Goal: Information Seeking & Learning: Learn about a topic

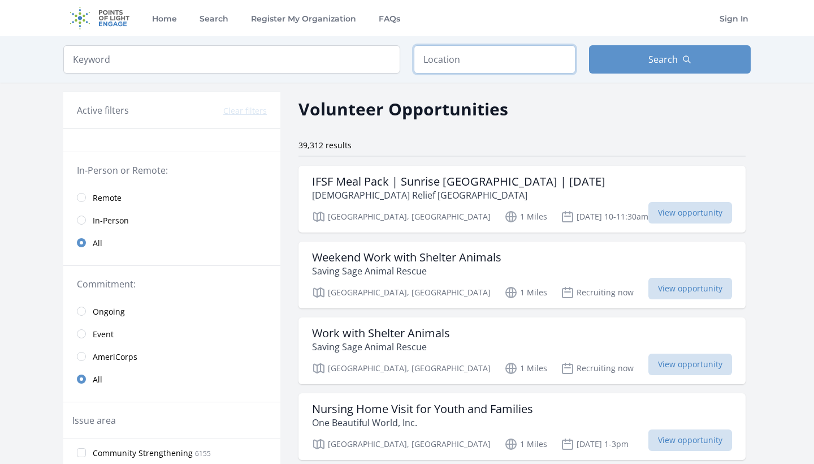
click at [511, 53] on input "text" at bounding box center [495, 59] width 162 height 28
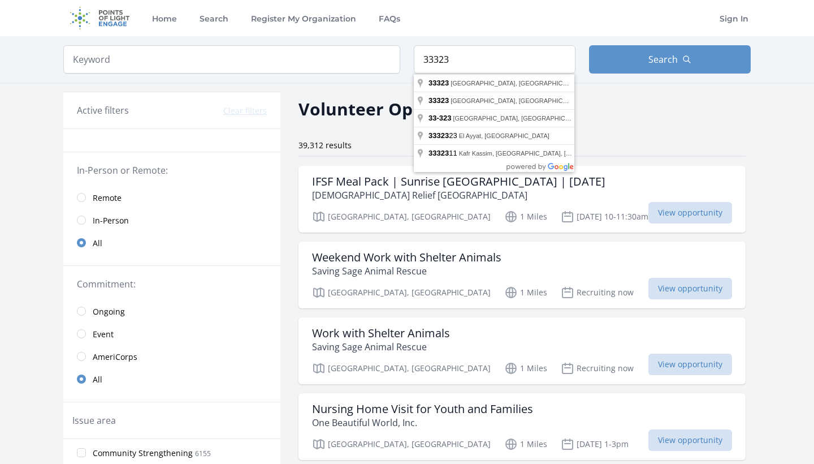
type input "Fort Lauderdale, FL 33323, USA"
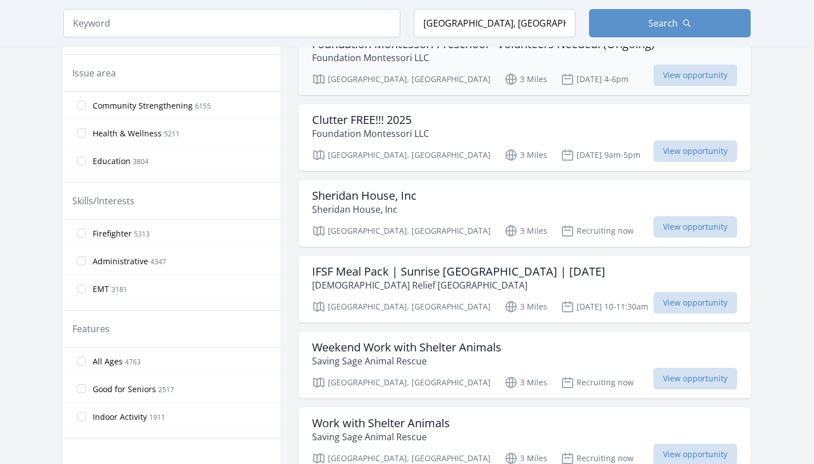
scroll to position [397, 0]
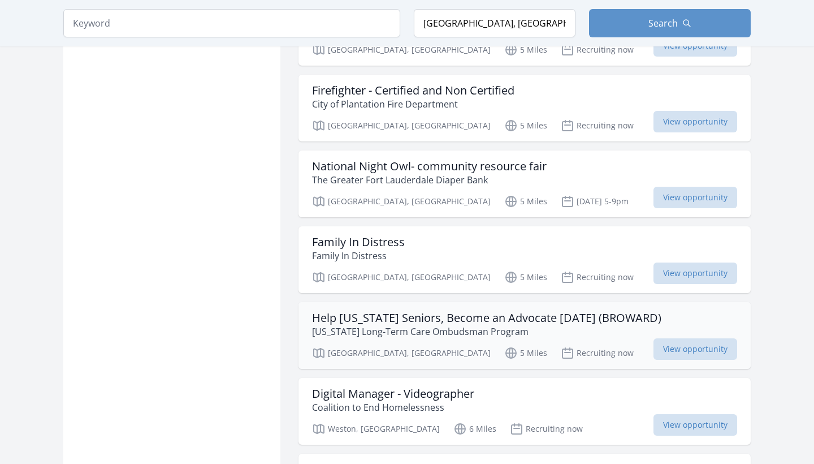
scroll to position [2495, 0]
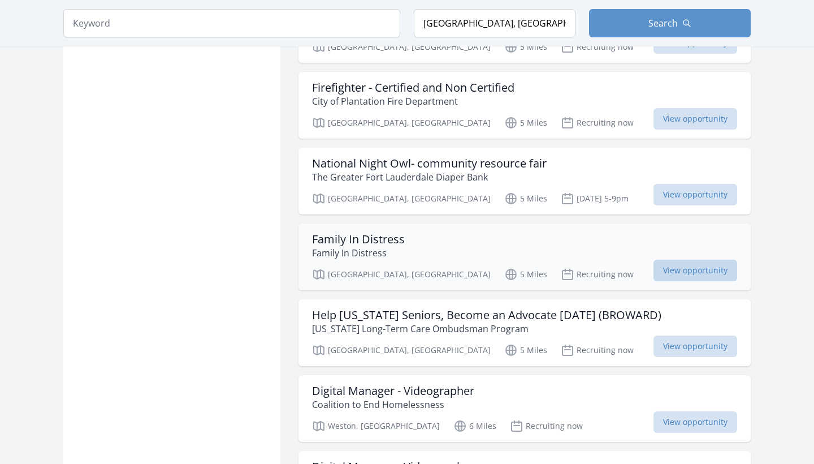
click at [676, 260] on span "View opportunity" at bounding box center [696, 270] width 84 height 21
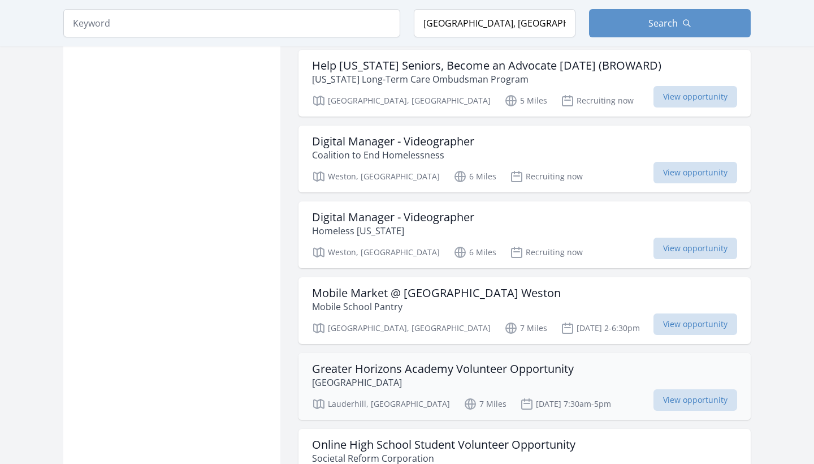
scroll to position [2748, 0]
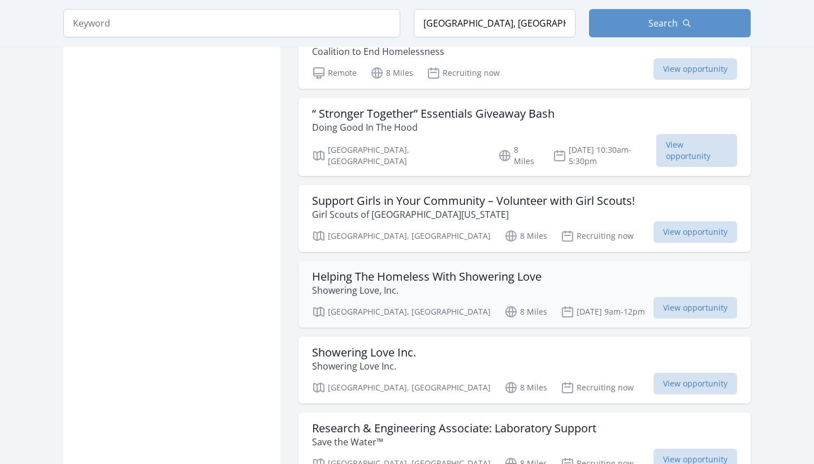
scroll to position [3620, 0]
click at [669, 296] on span "View opportunity" at bounding box center [696, 306] width 84 height 21
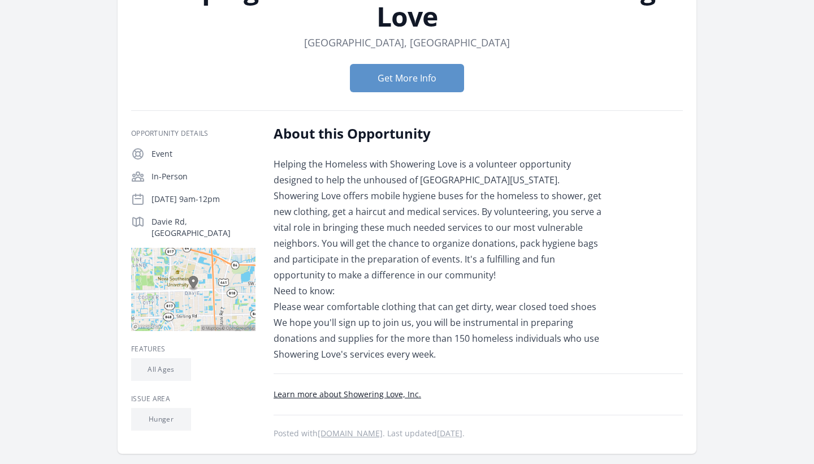
scroll to position [114, 0]
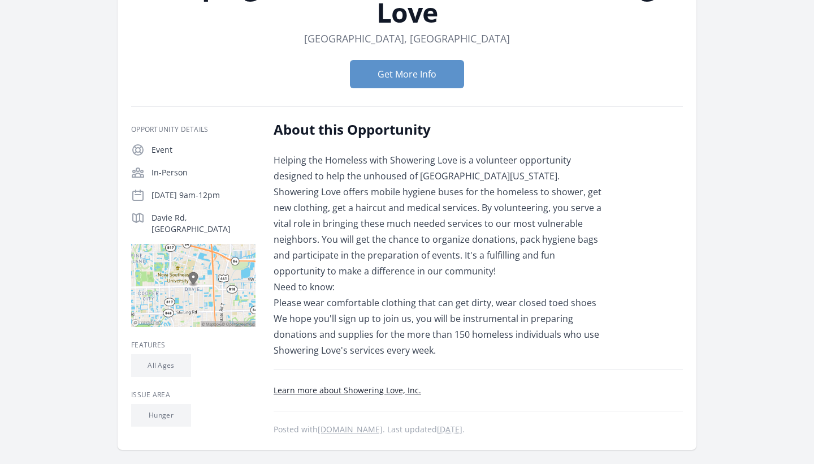
click at [368, 385] on link "Learn more about Showering Love, Inc." at bounding box center [348, 390] width 148 height 11
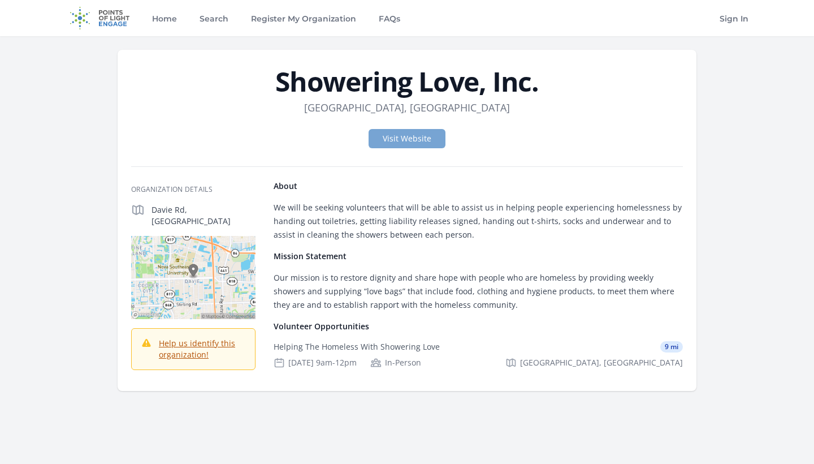
click at [429, 139] on link "Visit Website" at bounding box center [407, 138] width 77 height 19
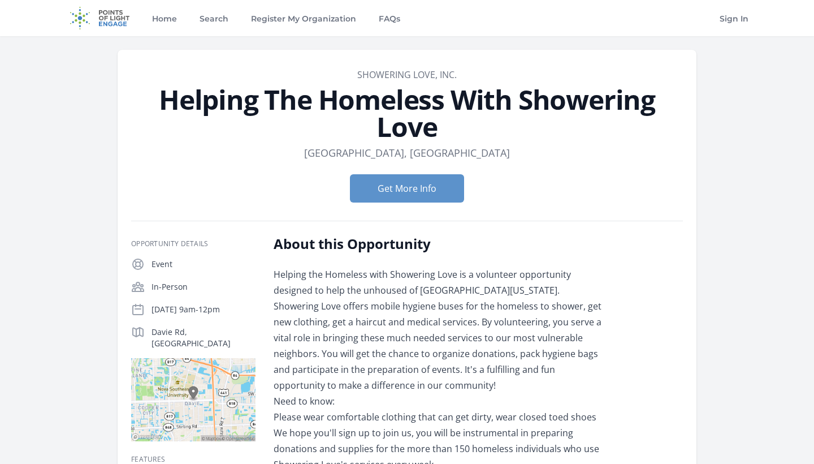
scroll to position [114, 0]
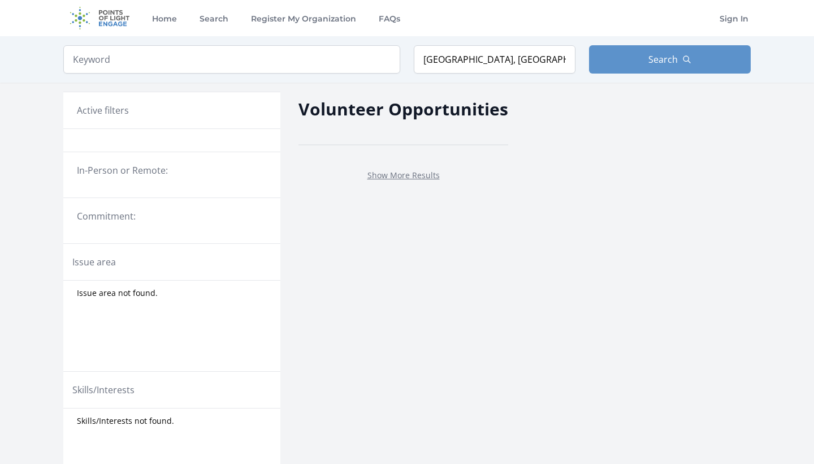
scroll to position [359, 0]
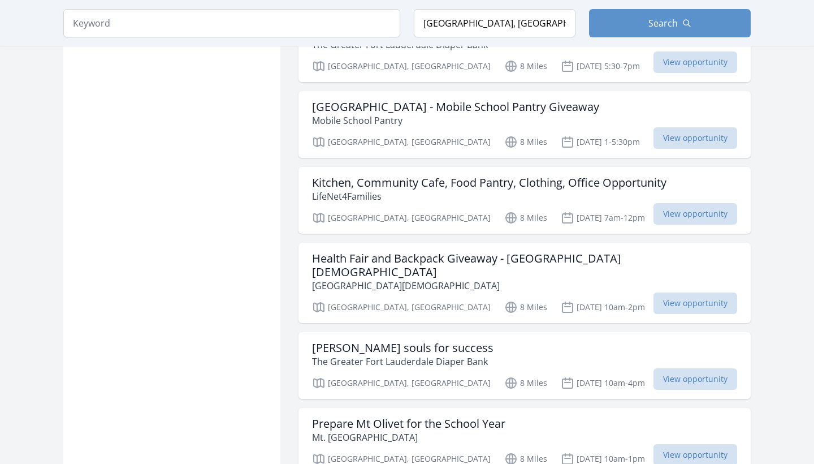
scroll to position [1275, 0]
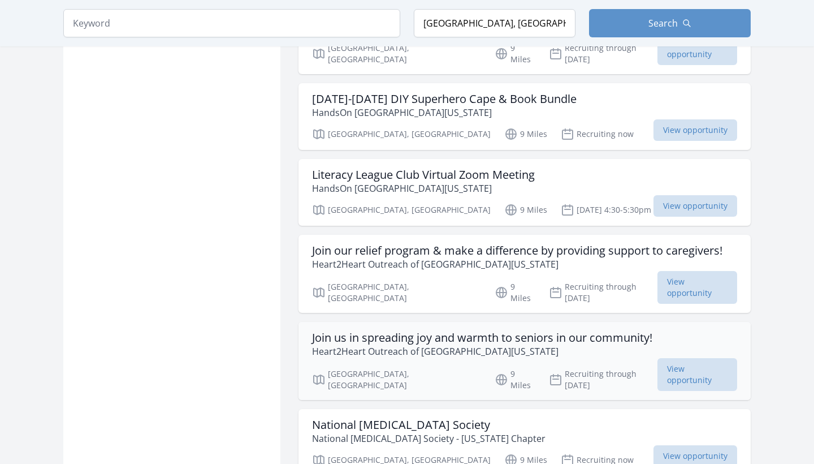
scroll to position [2133, 0]
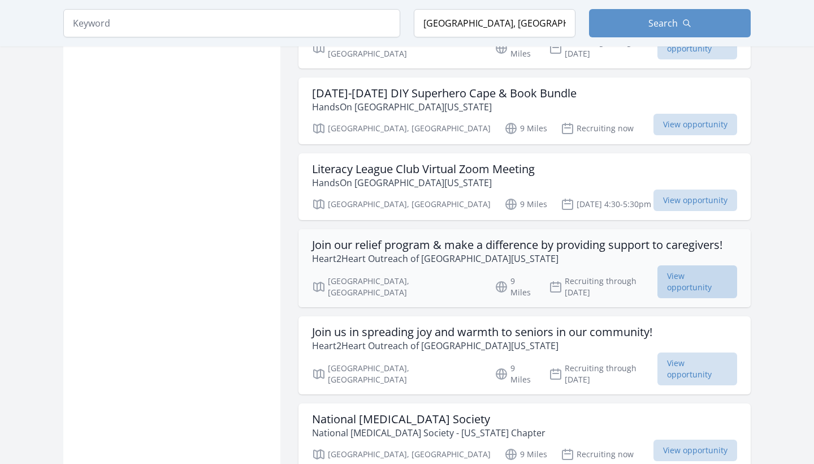
click at [677, 265] on span "View opportunity" at bounding box center [698, 281] width 80 height 33
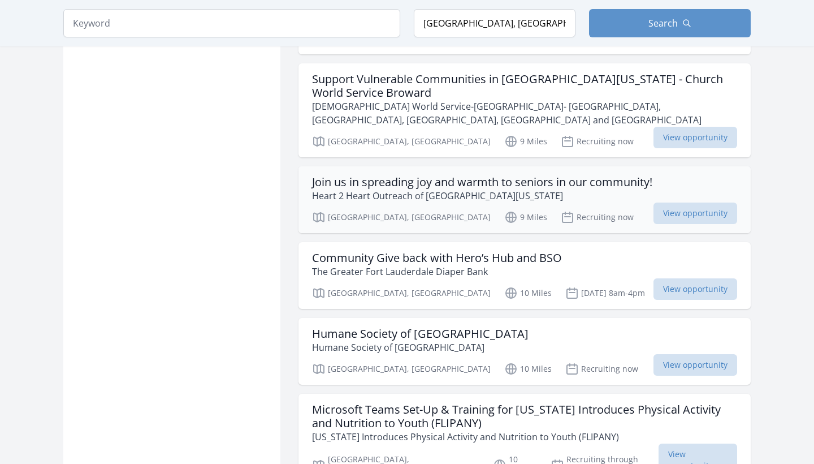
scroll to position [2642, 0]
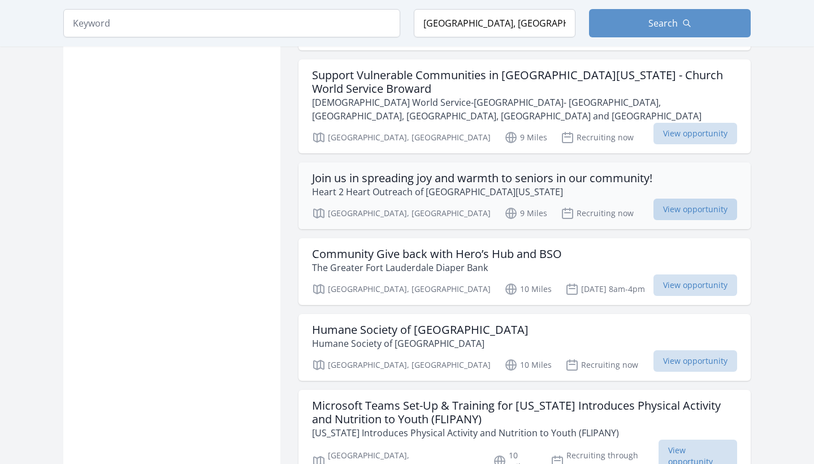
click at [724, 199] on span "View opportunity" at bounding box center [696, 209] width 84 height 21
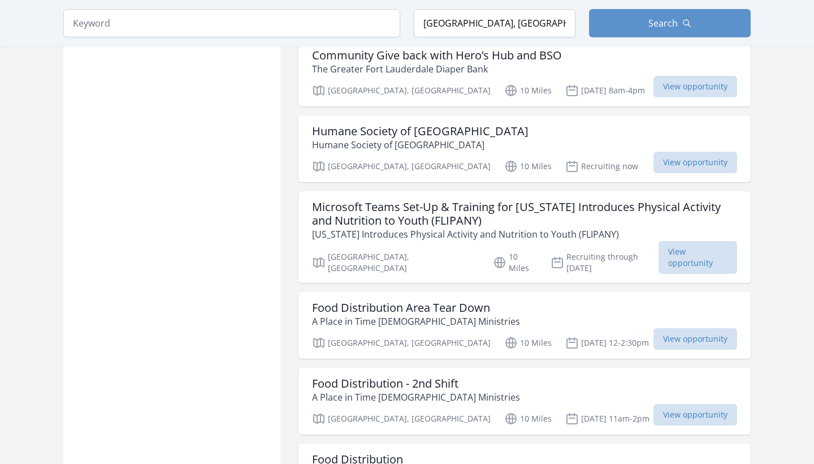
scroll to position [2854, 0]
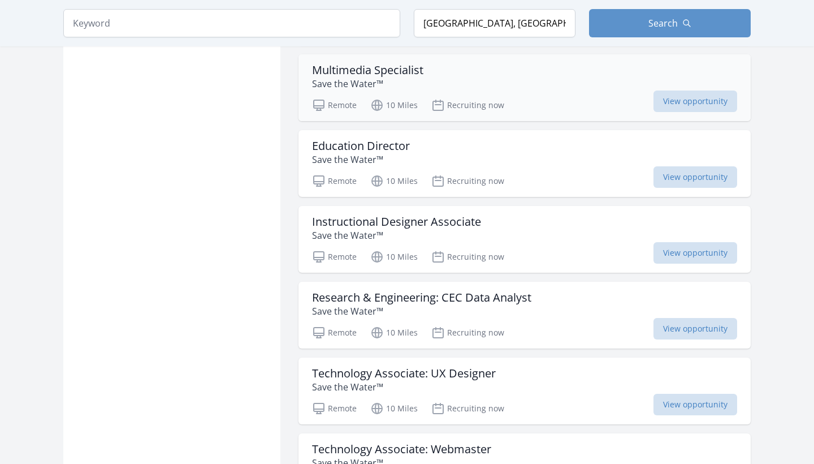
scroll to position [4078, 1]
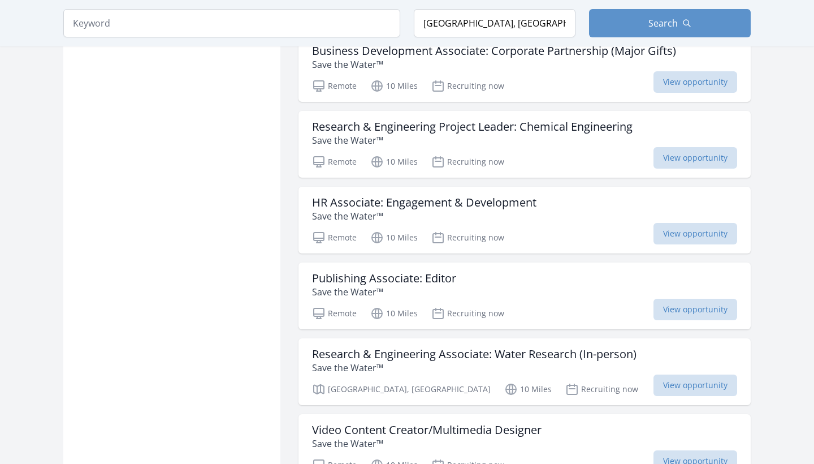
scroll to position [5103, 1]
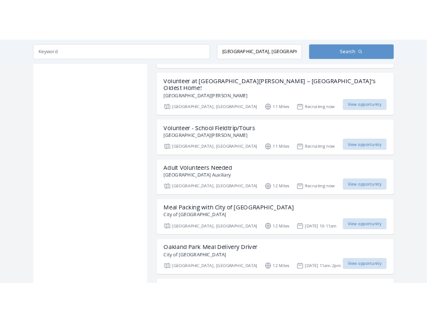
scroll to position [7060, 0]
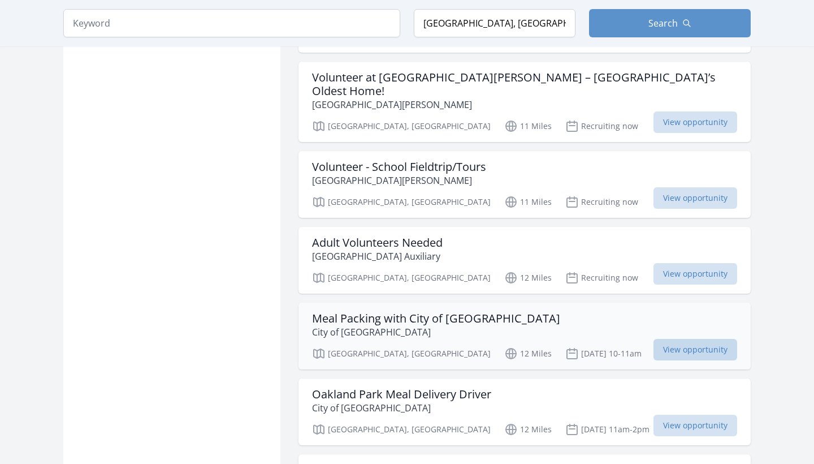
click at [674, 339] on span "View opportunity" at bounding box center [696, 349] width 84 height 21
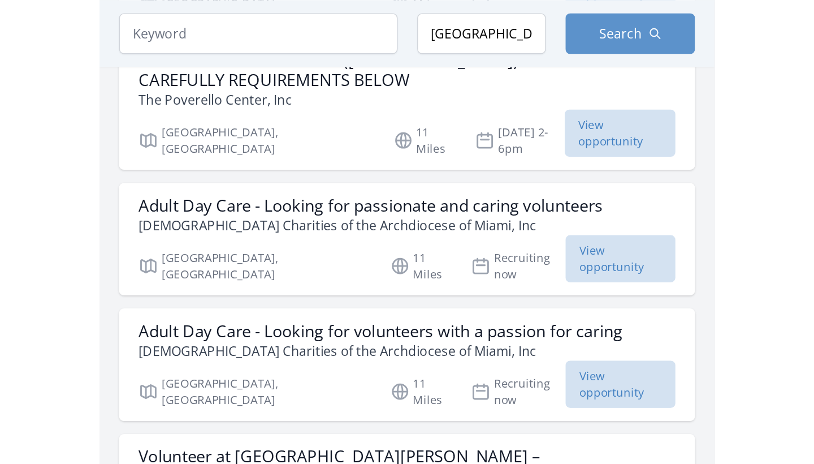
scroll to position [7366, 0]
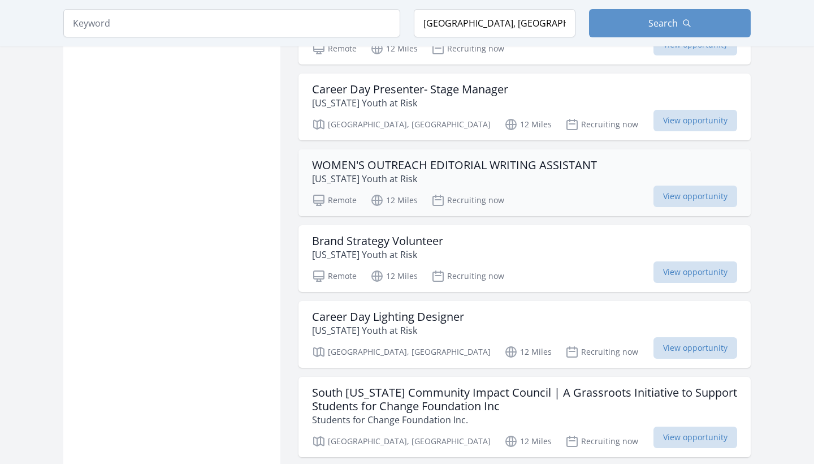
scroll to position [9060, 0]
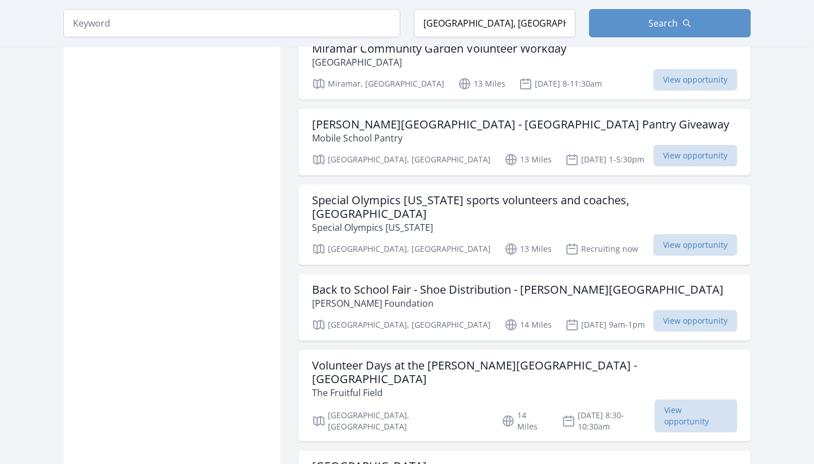
scroll to position [10427, 0]
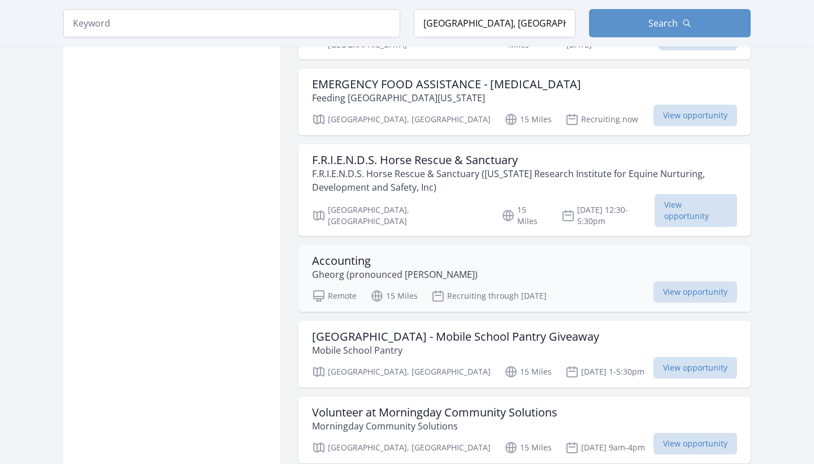
scroll to position [12227, 0]
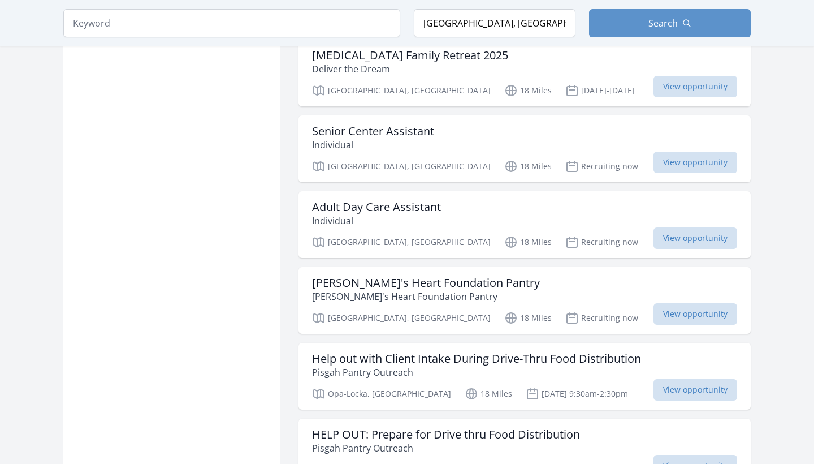
scroll to position [13620, 0]
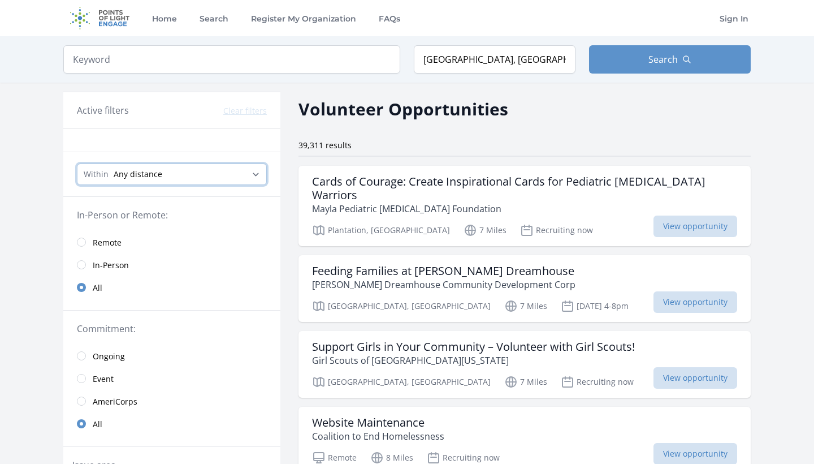
select select "32186"
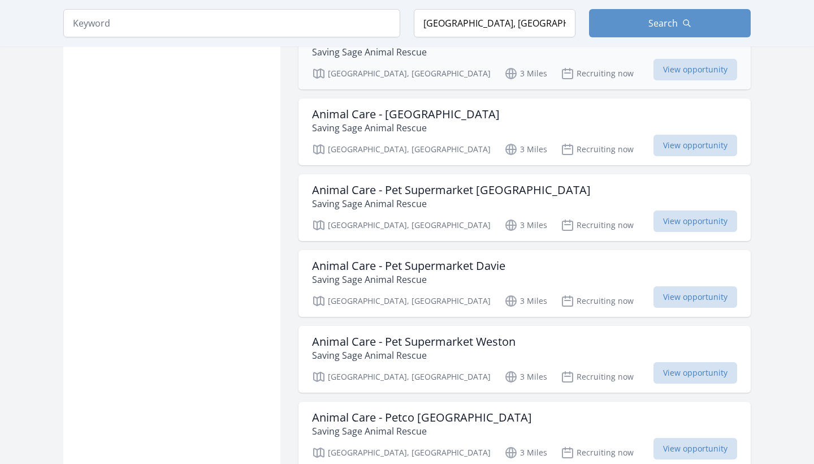
scroll to position [1077, 0]
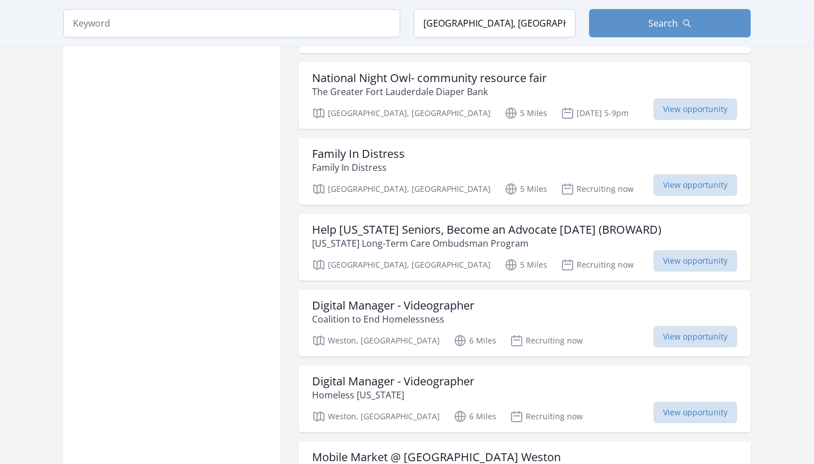
scroll to position [2775, 0]
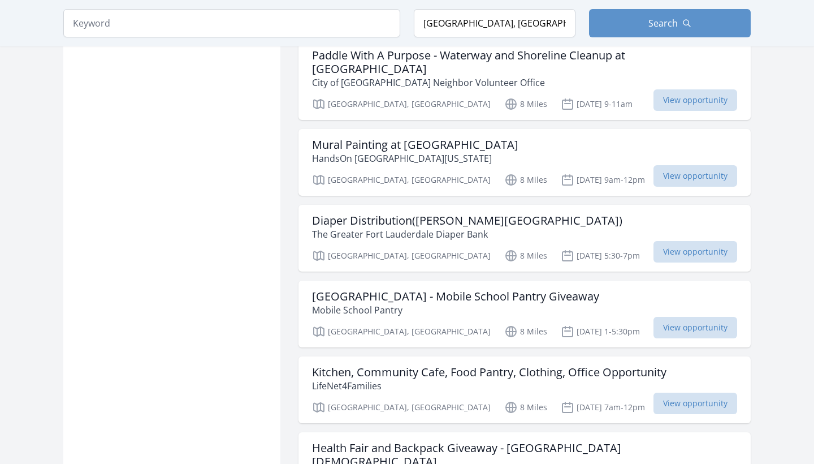
scroll to position [4227, 0]
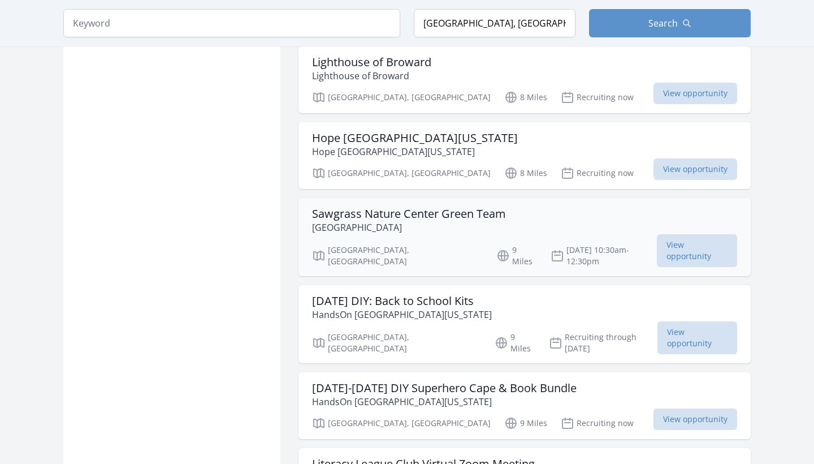
scroll to position [5057, 0]
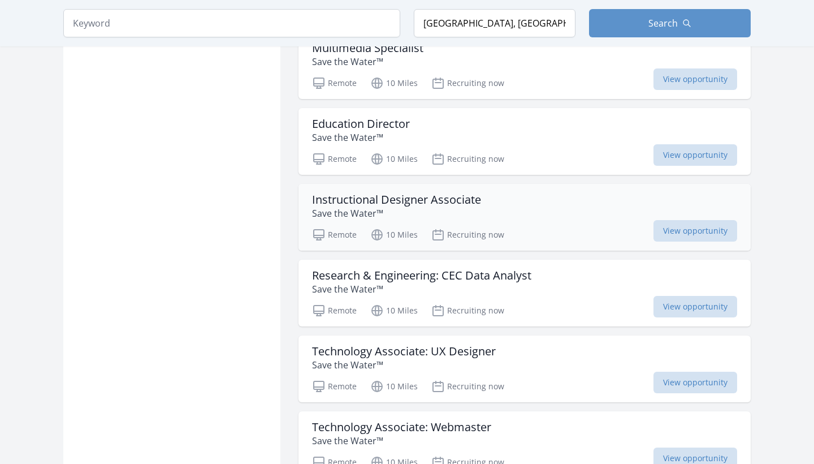
scroll to position [7380, 0]
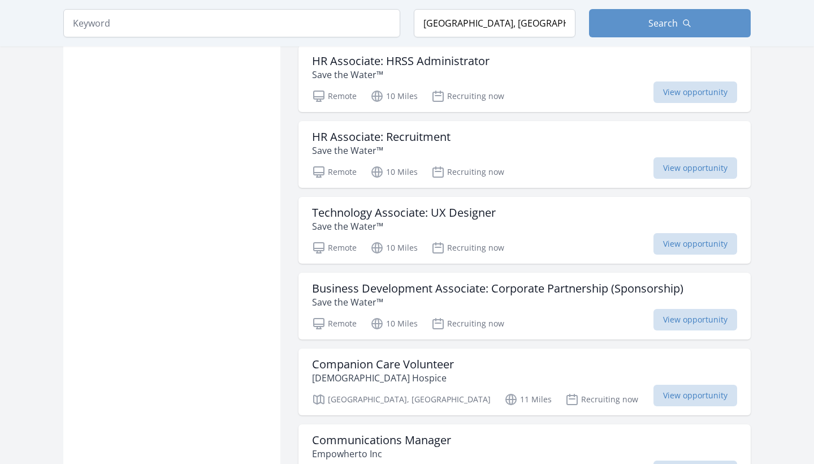
scroll to position [8957, 0]
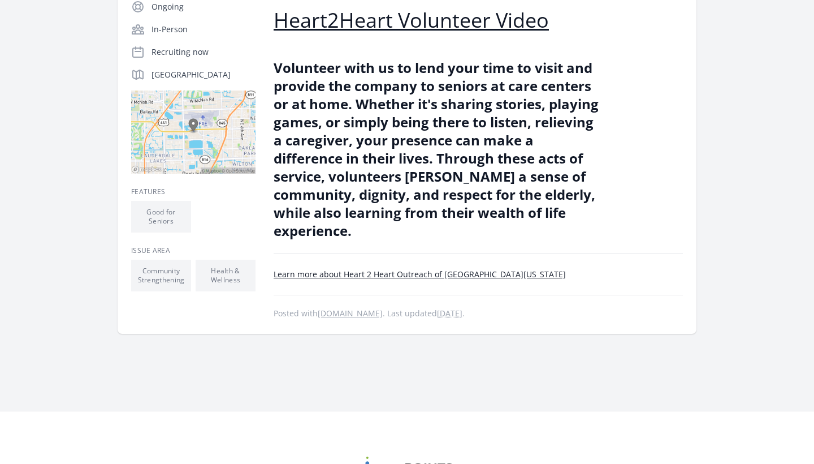
scroll to position [260, 0]
